Goal: Find specific page/section: Find specific page/section

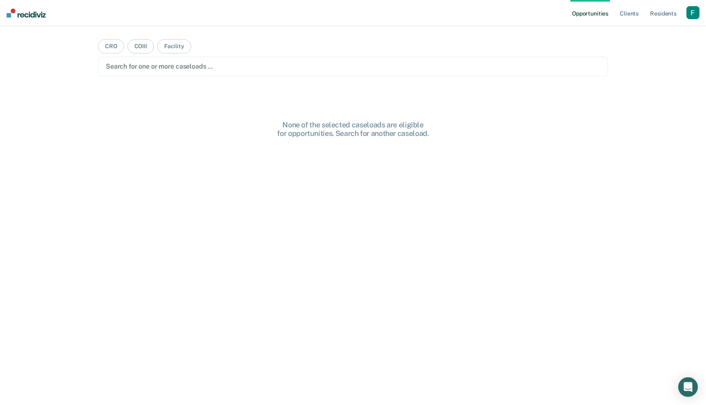
click at [692, 20] on div "Profile How it works Log Out" at bounding box center [693, 14] width 13 height 16
click at [692, 19] on div "button" at bounding box center [693, 12] width 13 height 13
click at [642, 31] on link "Profile" at bounding box center [660, 33] width 66 height 7
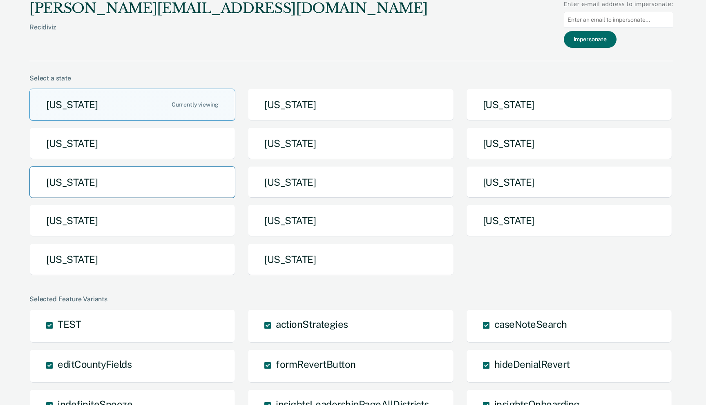
click at [201, 186] on button "[US_STATE]" at bounding box center [132, 182] width 206 height 32
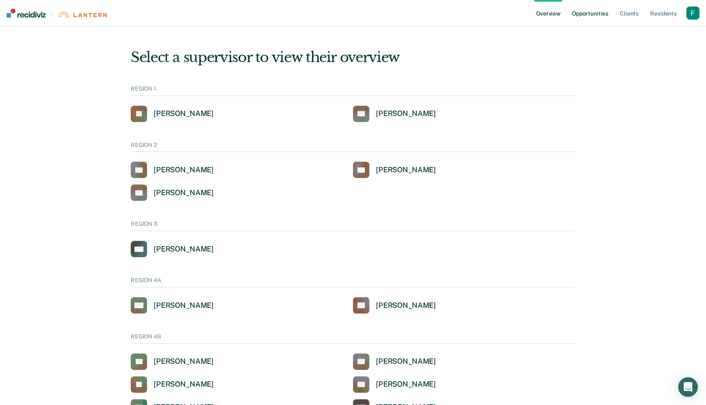
click at [585, 13] on link "Opportunities" at bounding box center [591, 13] width 40 height 26
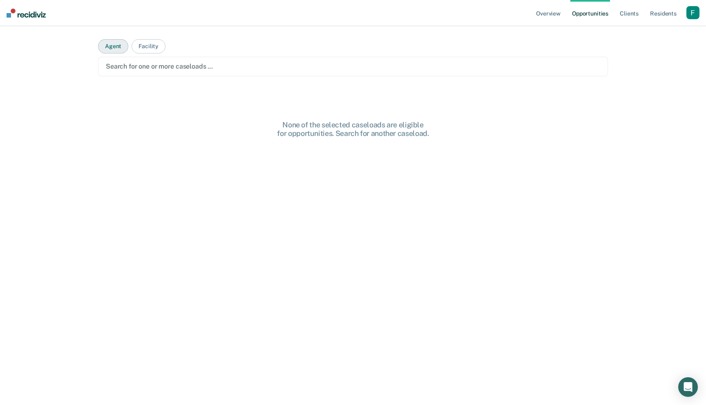
click at [112, 47] on button "Agent" at bounding box center [113, 46] width 30 height 14
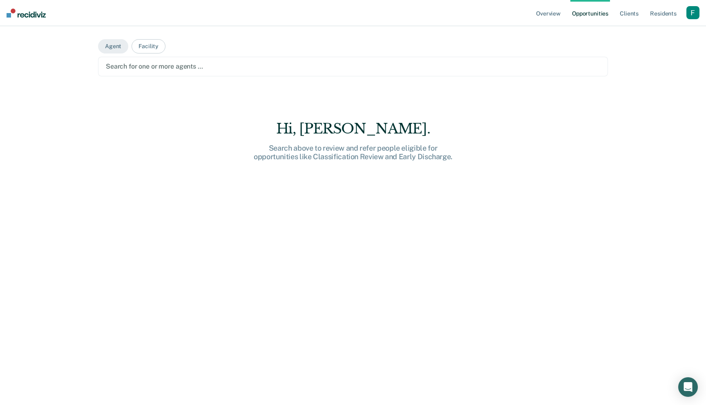
click at [137, 62] on div at bounding box center [353, 66] width 495 height 9
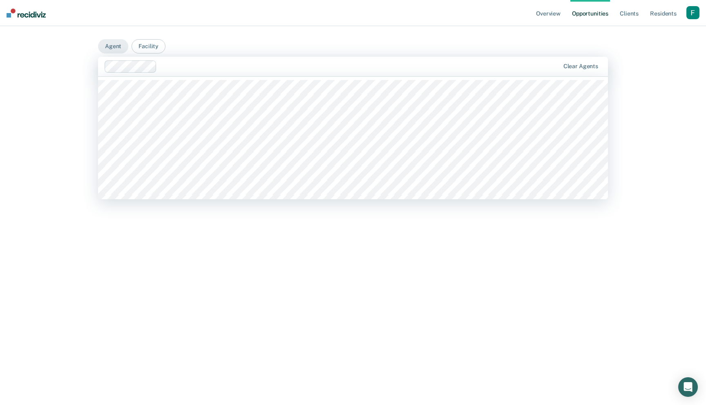
click at [201, 71] on div at bounding box center [333, 66] width 456 height 12
